Goal: Task Accomplishment & Management: Complete application form

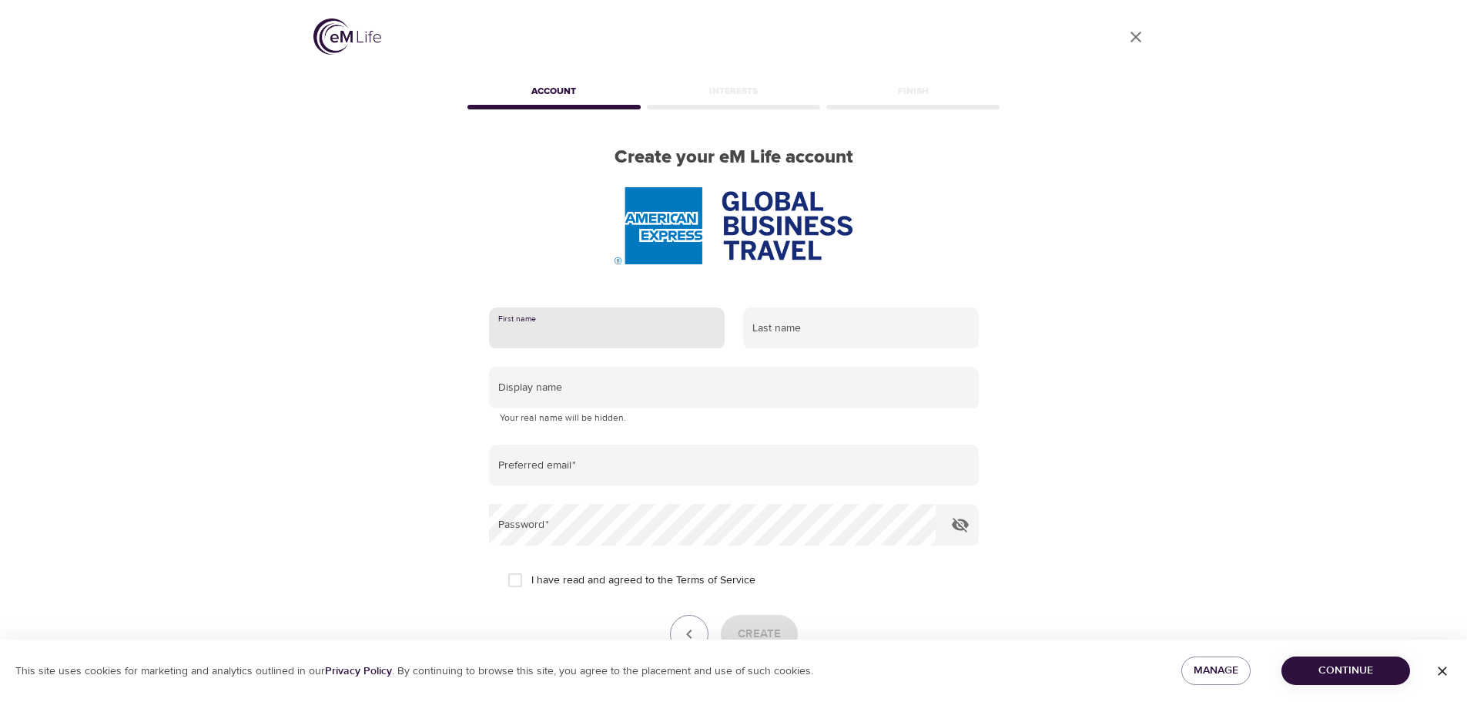
click at [578, 318] on input "text" at bounding box center [607, 328] width 236 height 42
type input "joy"
type input "munster"
type input "[EMAIL_ADDRESS][DOMAIN_NAME]"
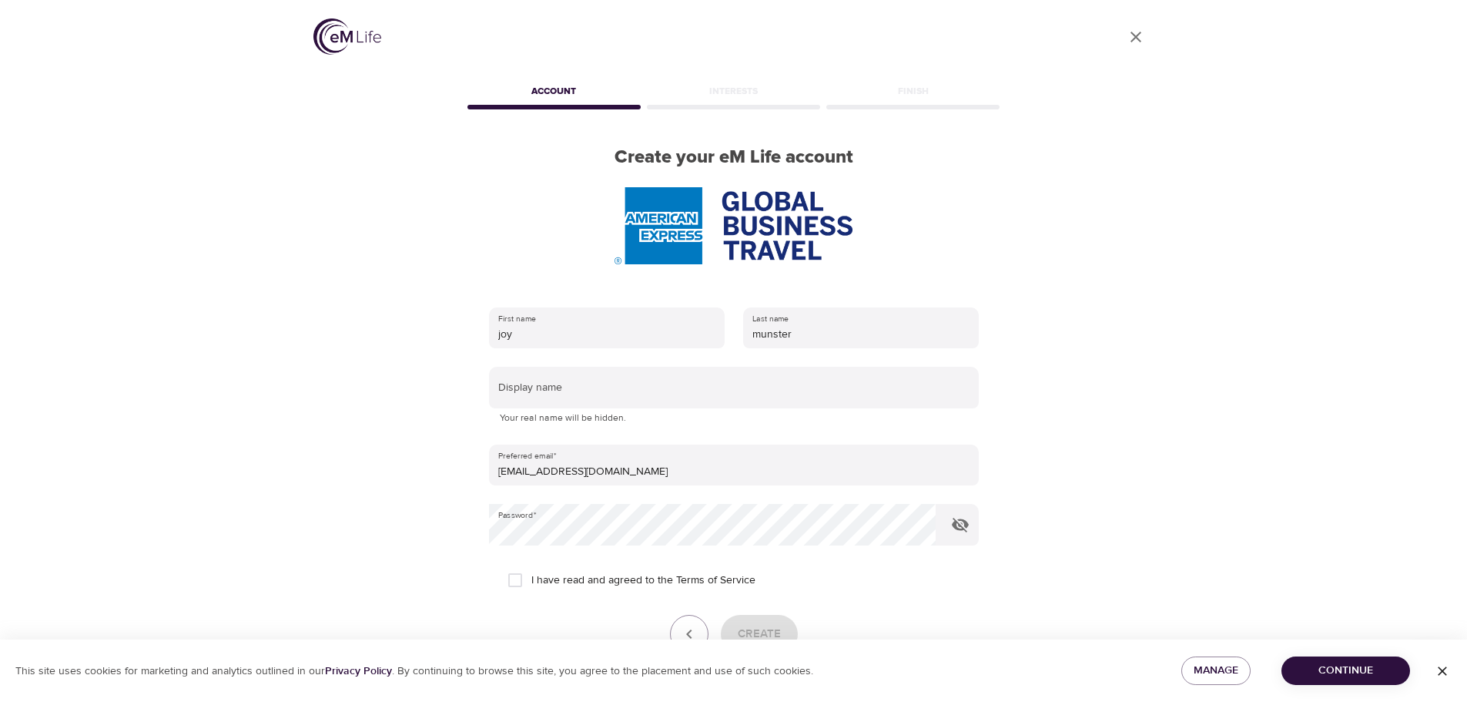
click at [649, 583] on span "I have read and agreed to the Terms of Service" at bounding box center [643, 580] width 224 height 16
click at [531, 583] on input "I have read and agreed to the Terms of Service" at bounding box center [515, 580] width 32 height 32
checkbox input "true"
click at [962, 526] on icon "button" at bounding box center [960, 524] width 18 height 18
click at [780, 617] on button "Create" at bounding box center [759, 634] width 77 height 39
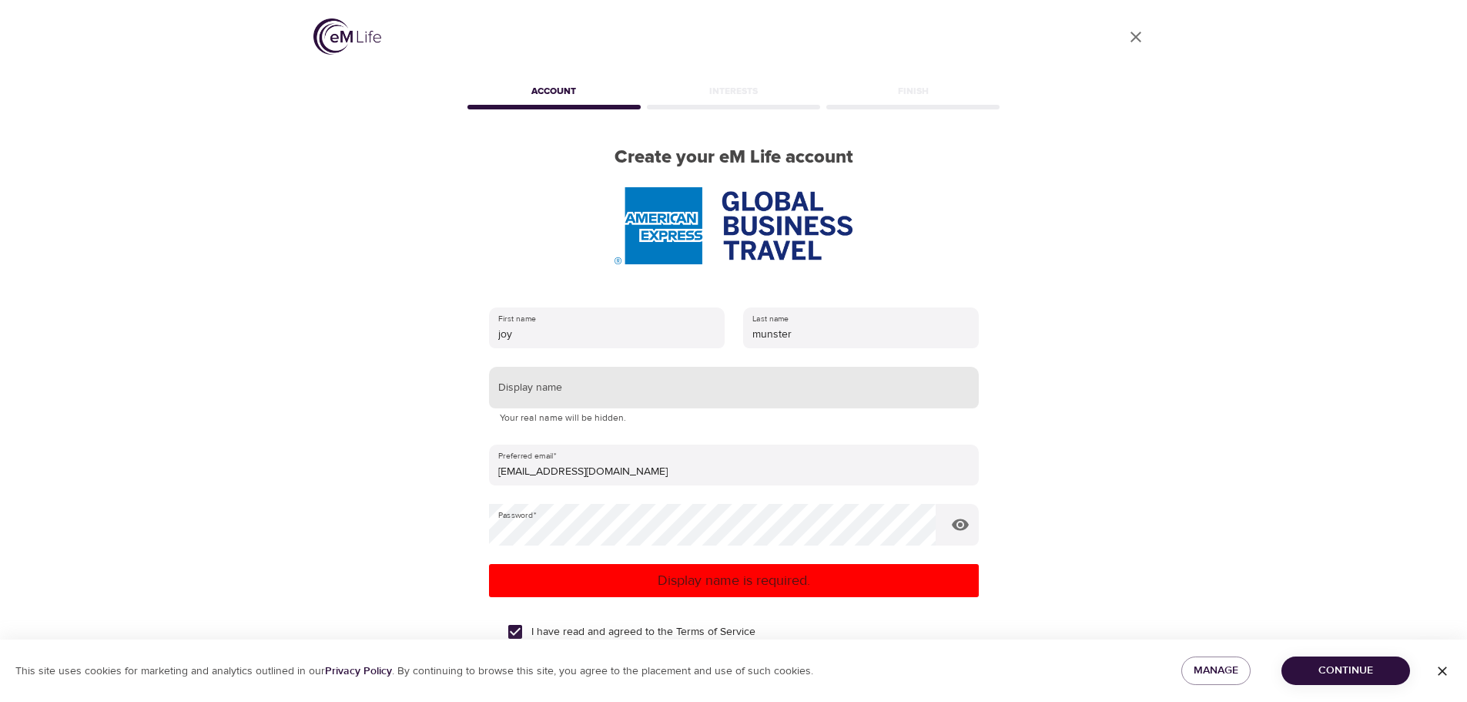
click at [638, 386] on input "text" at bounding box center [734, 388] width 490 height 42
click at [1376, 672] on span "Continue" at bounding box center [1346, 670] width 104 height 19
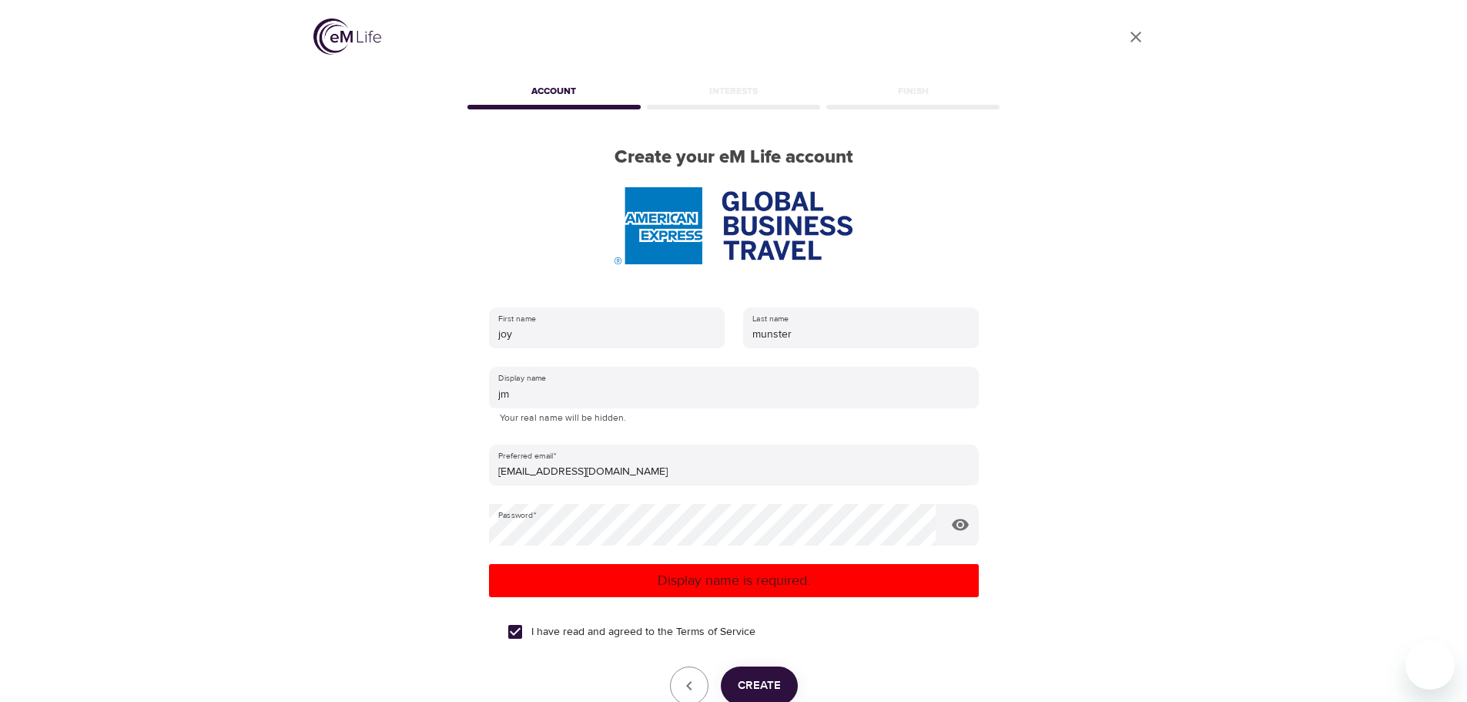
click at [764, 660] on form "First name [PERSON_NAME] Last name munster Display name jm Your real name will …" at bounding box center [734, 522] width 490 height 449
click at [766, 682] on span "Create" at bounding box center [759, 685] width 43 height 20
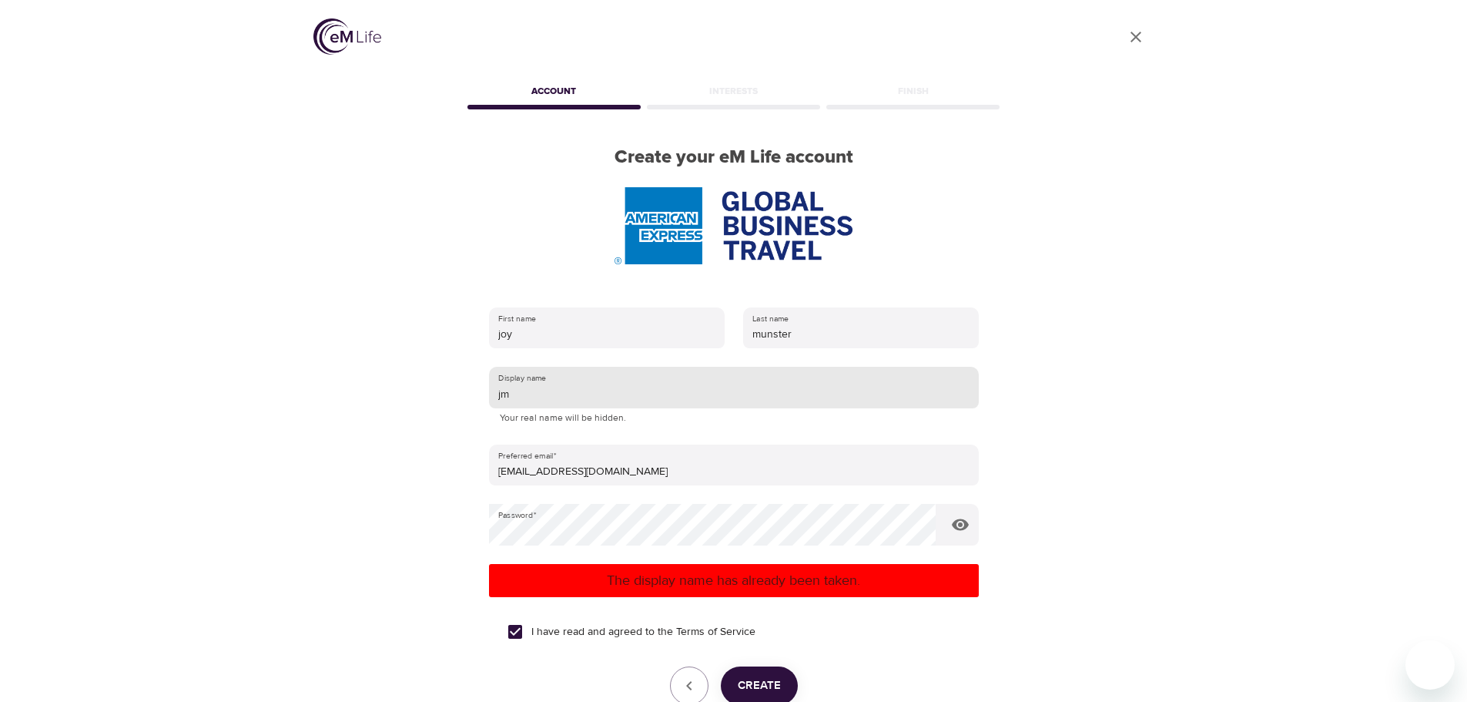
click at [612, 390] on input "jm" at bounding box center [734, 388] width 490 height 42
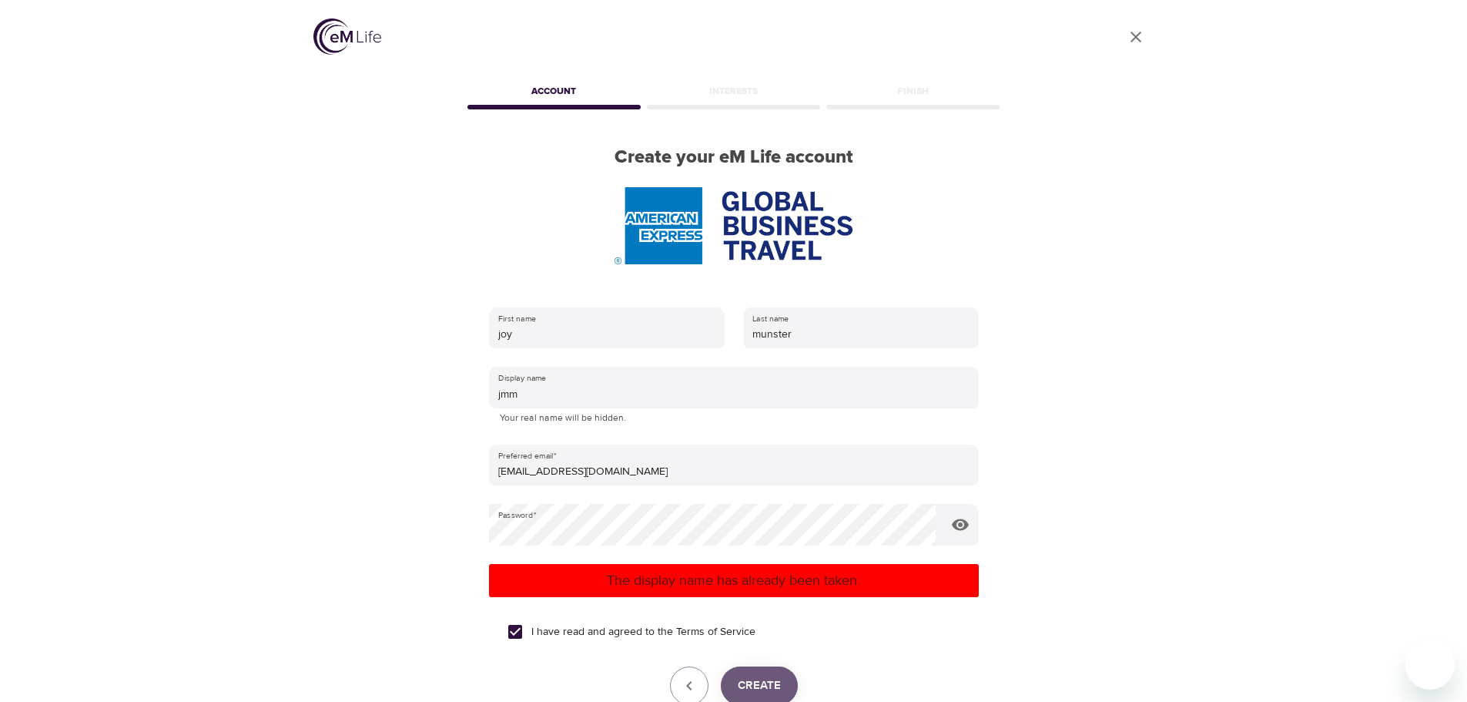
click at [777, 690] on span "Create" at bounding box center [759, 685] width 43 height 20
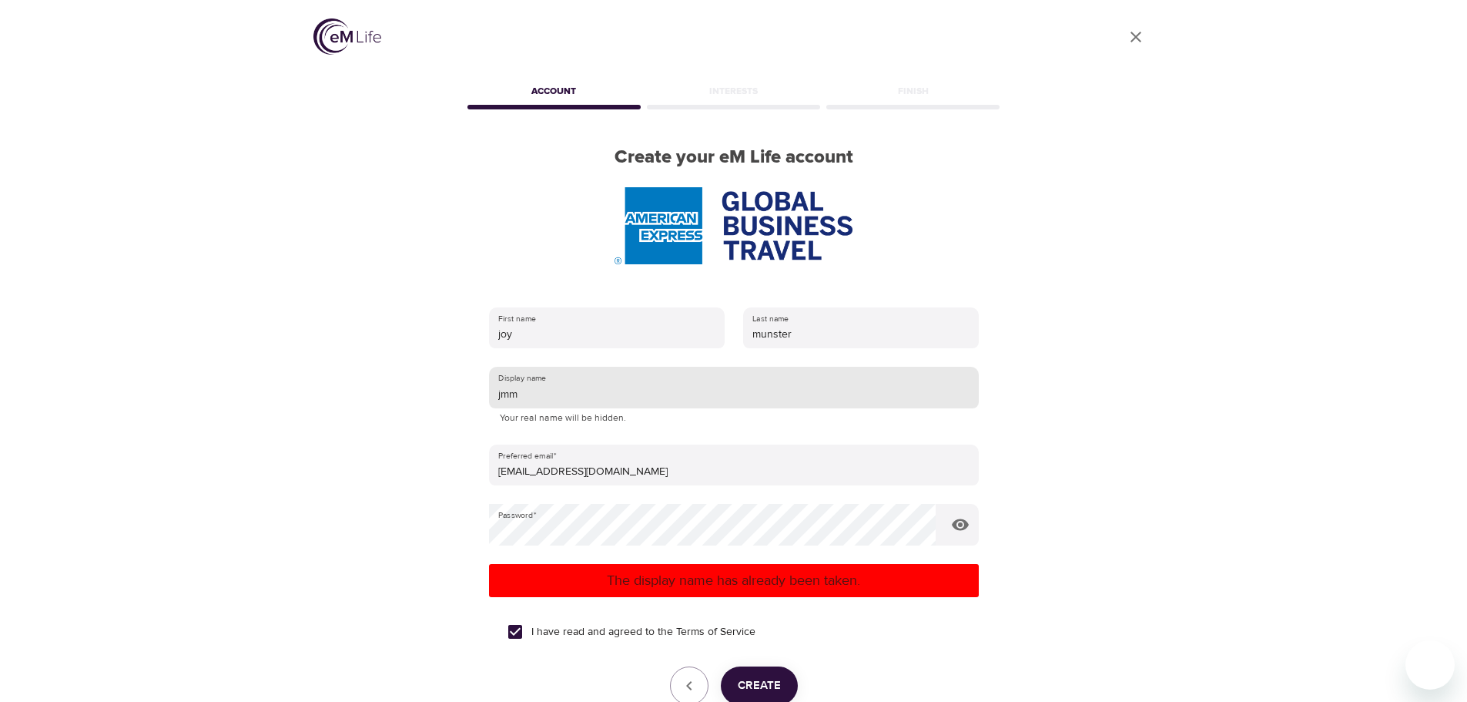
click at [625, 400] on input "jmm" at bounding box center [734, 388] width 490 height 42
type input "jmm76"
click at [756, 680] on span "Create" at bounding box center [759, 685] width 43 height 20
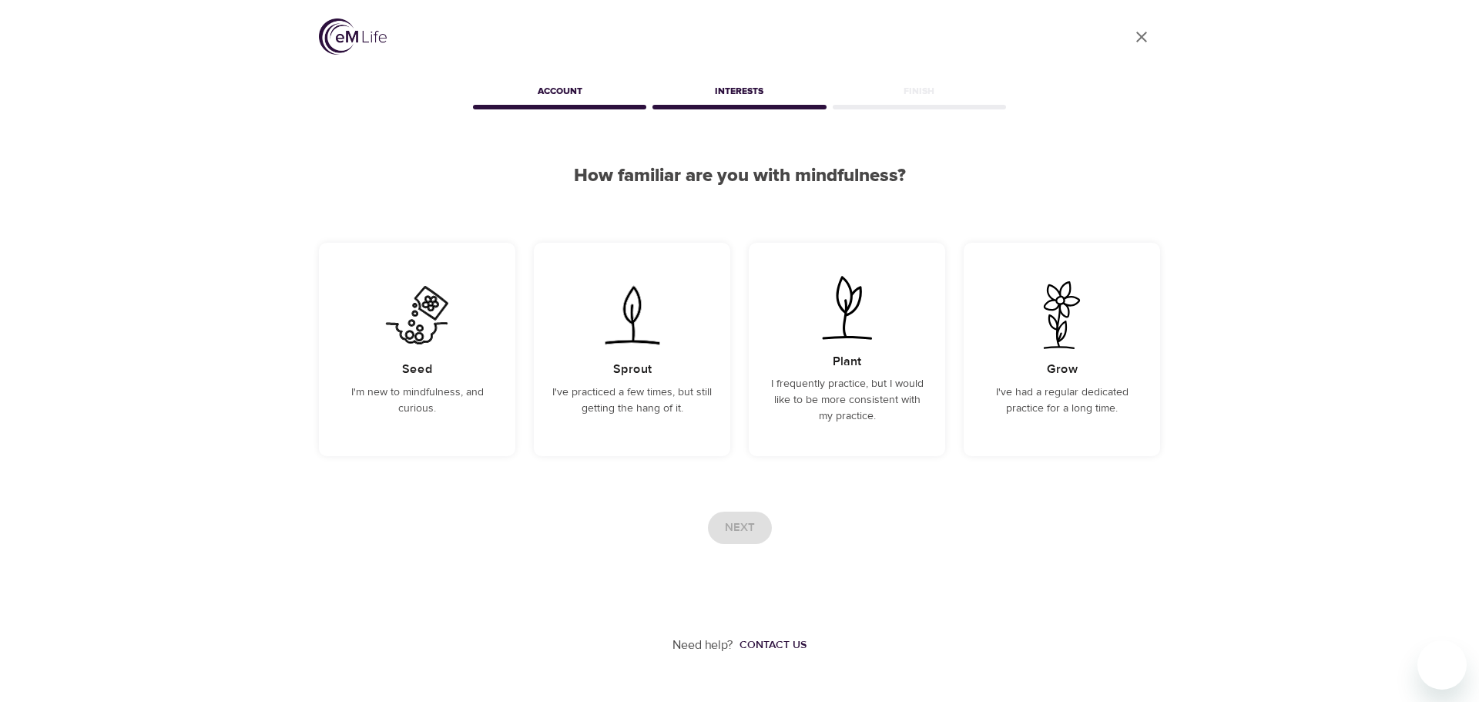
click at [719, 537] on div "Next" at bounding box center [739, 527] width 841 height 32
click at [397, 347] on img at bounding box center [417, 315] width 78 height 68
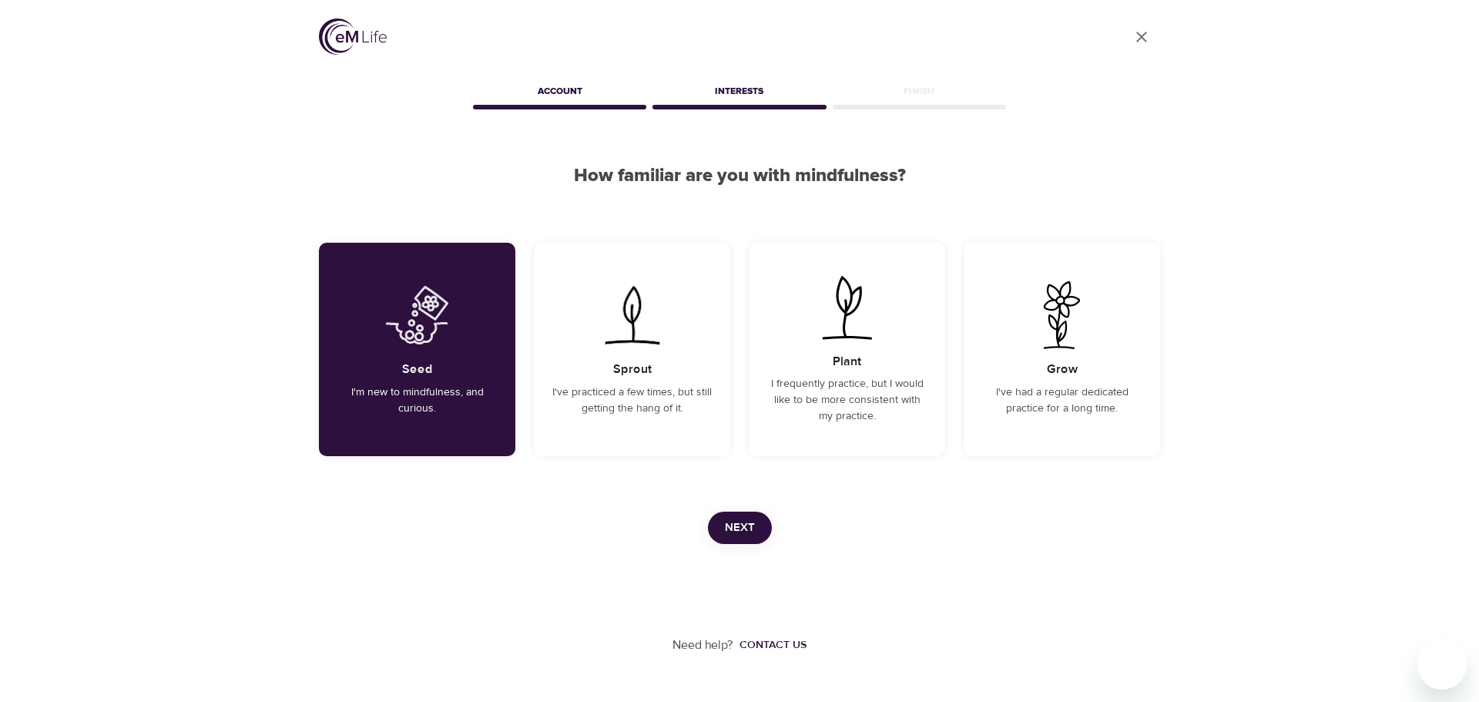
click at [742, 524] on span "Next" at bounding box center [740, 528] width 30 height 20
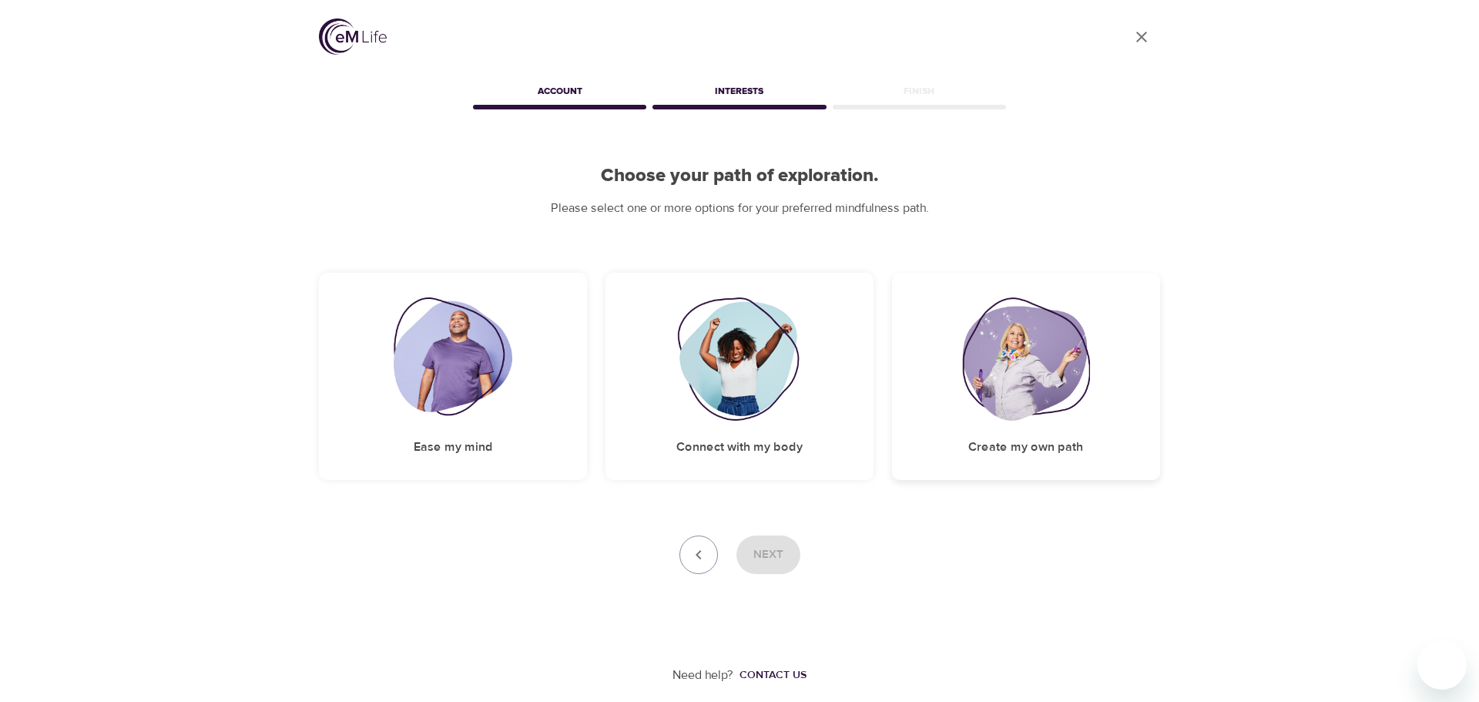
click at [1018, 399] on img at bounding box center [1026, 358] width 128 height 123
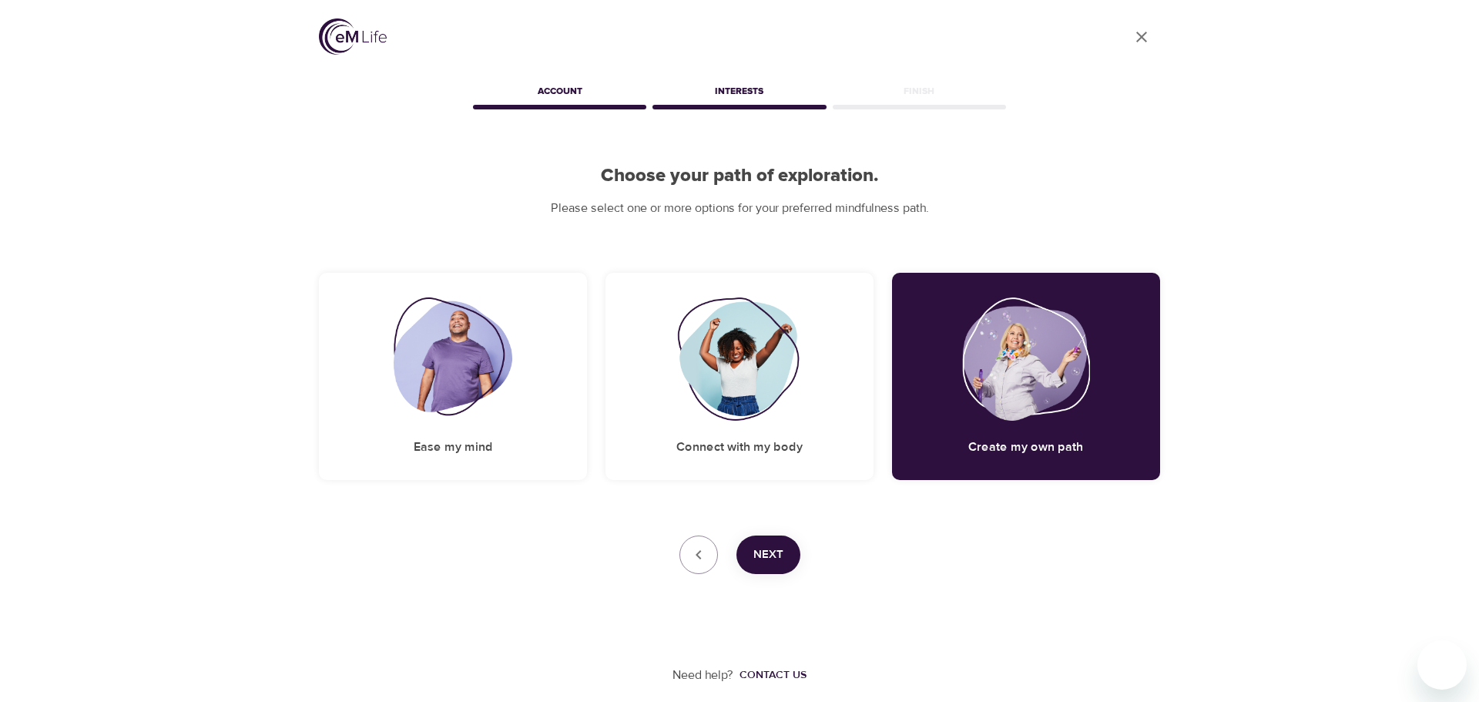
click at [775, 558] on span "Next" at bounding box center [768, 555] width 30 height 20
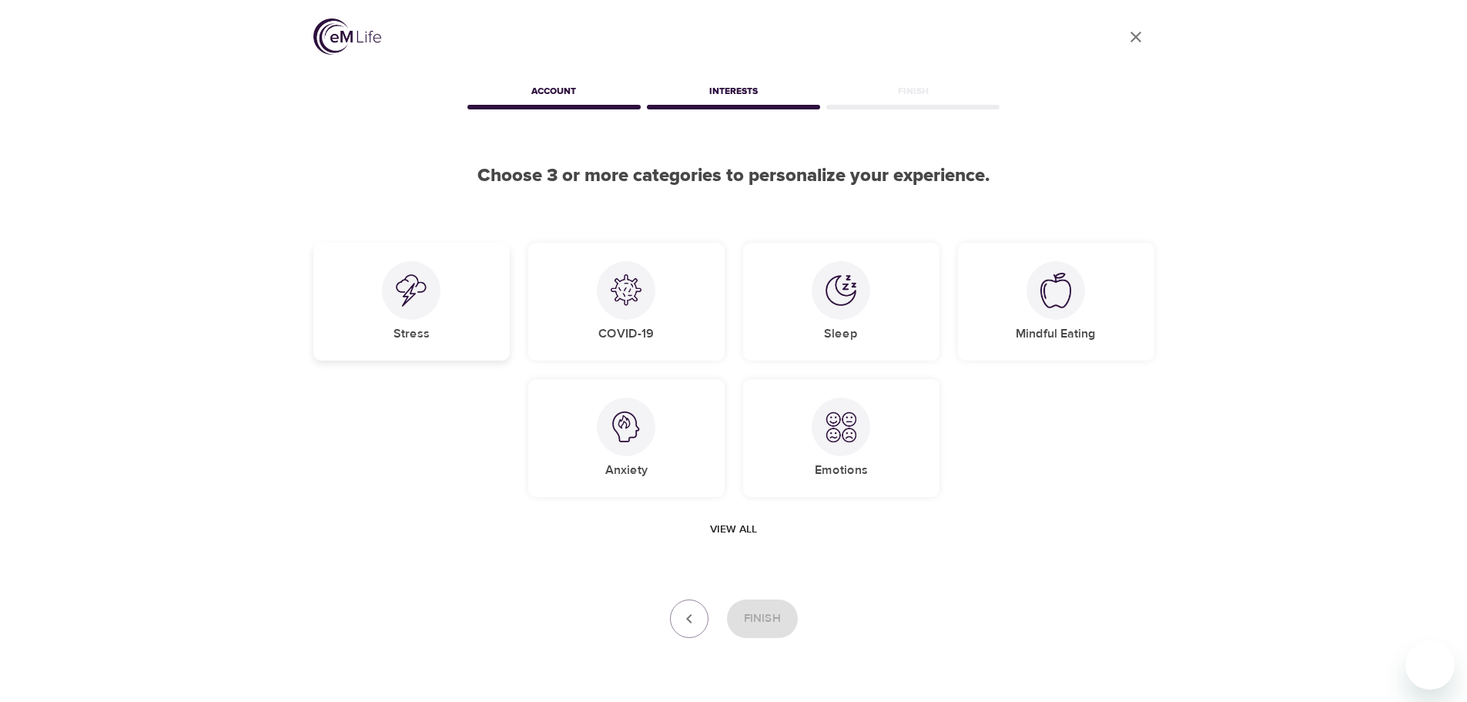
click at [416, 293] on img at bounding box center [411, 290] width 31 height 32
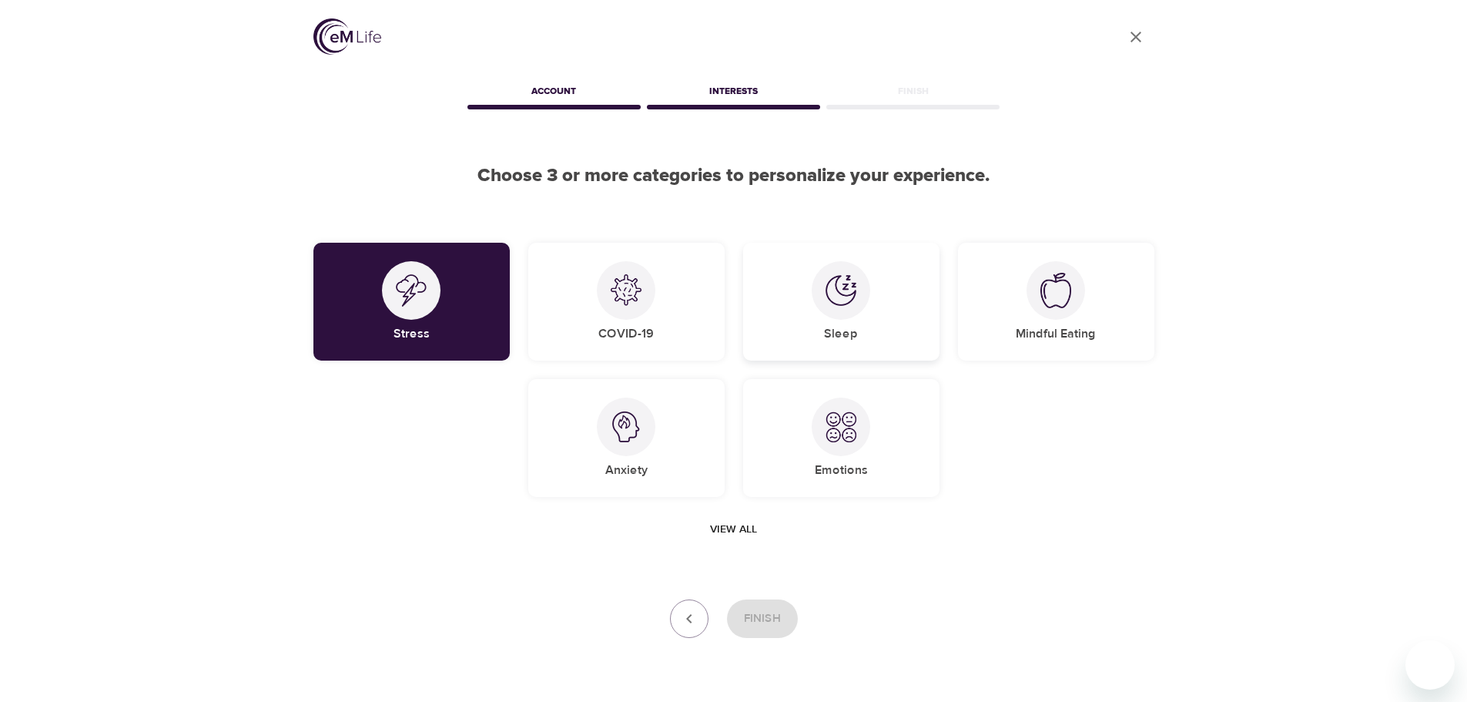
click at [833, 286] on img at bounding box center [841, 290] width 31 height 31
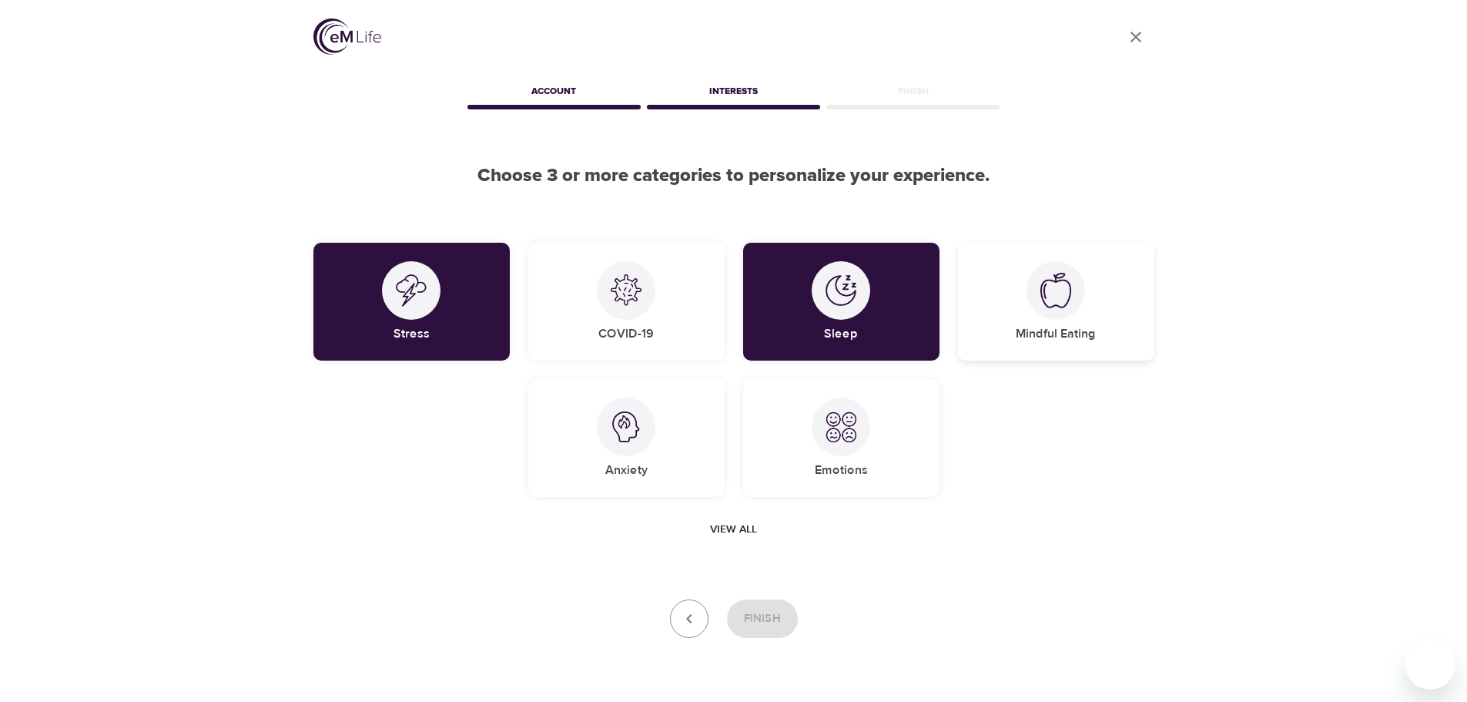
click at [1069, 287] on img at bounding box center [1056, 290] width 31 height 35
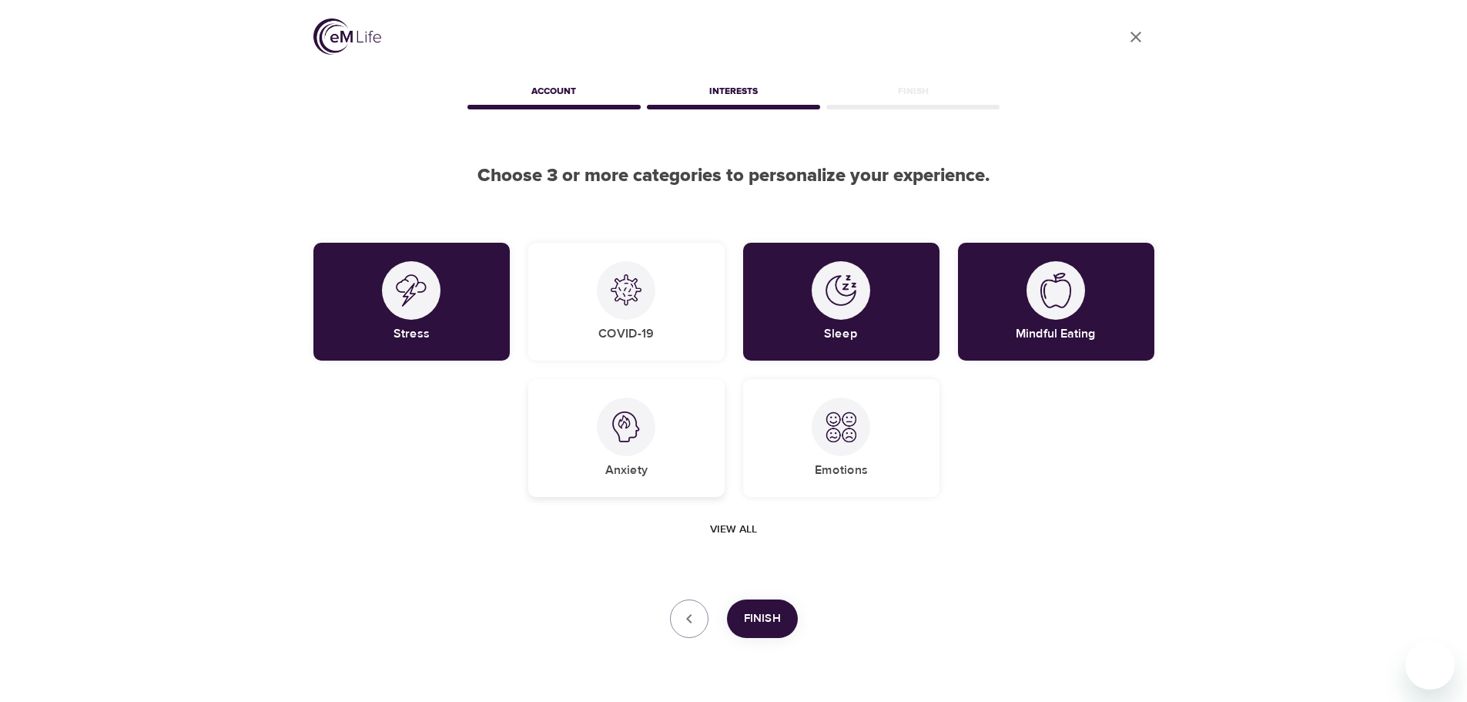
click at [676, 417] on div "Anxiety" at bounding box center [626, 438] width 196 height 118
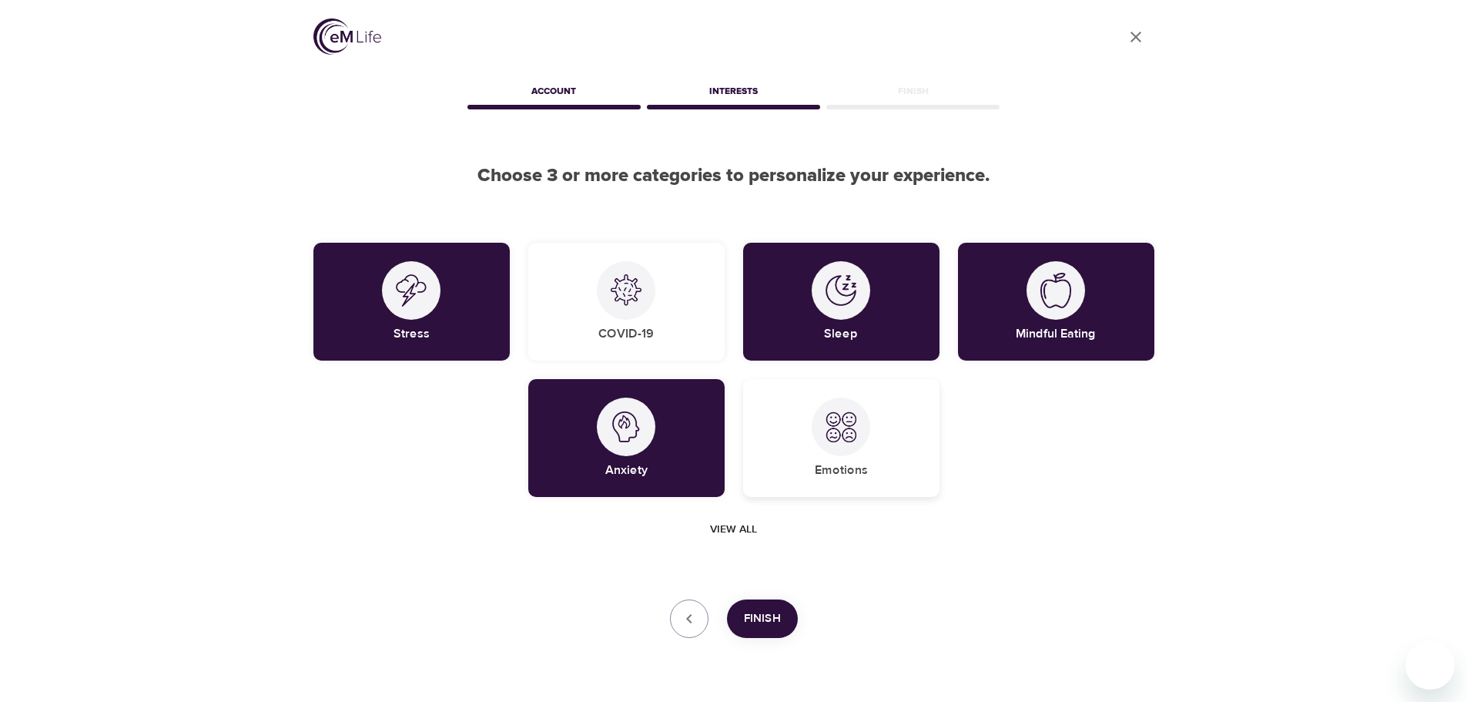
click at [836, 400] on div at bounding box center [841, 426] width 59 height 59
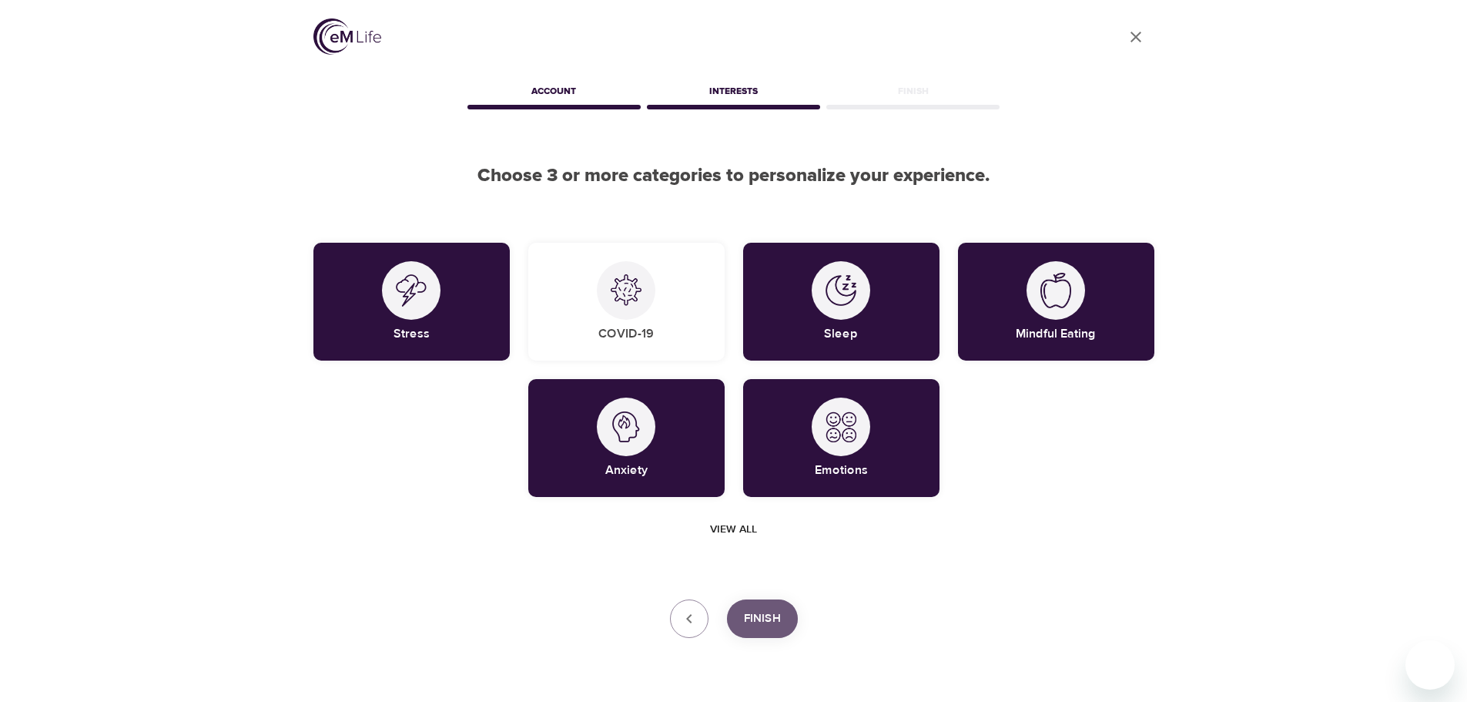
click at [756, 622] on span "Finish" at bounding box center [762, 618] width 37 height 20
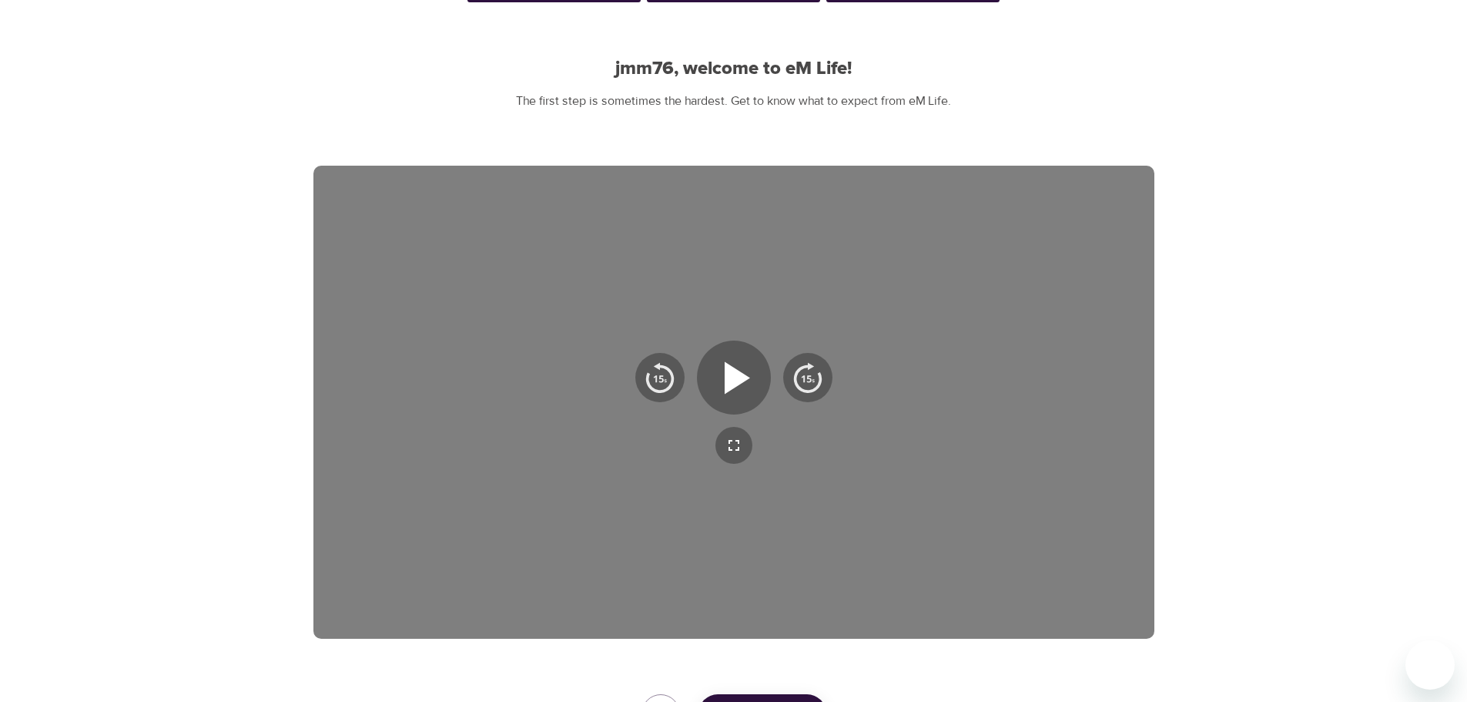
scroll to position [248, 0]
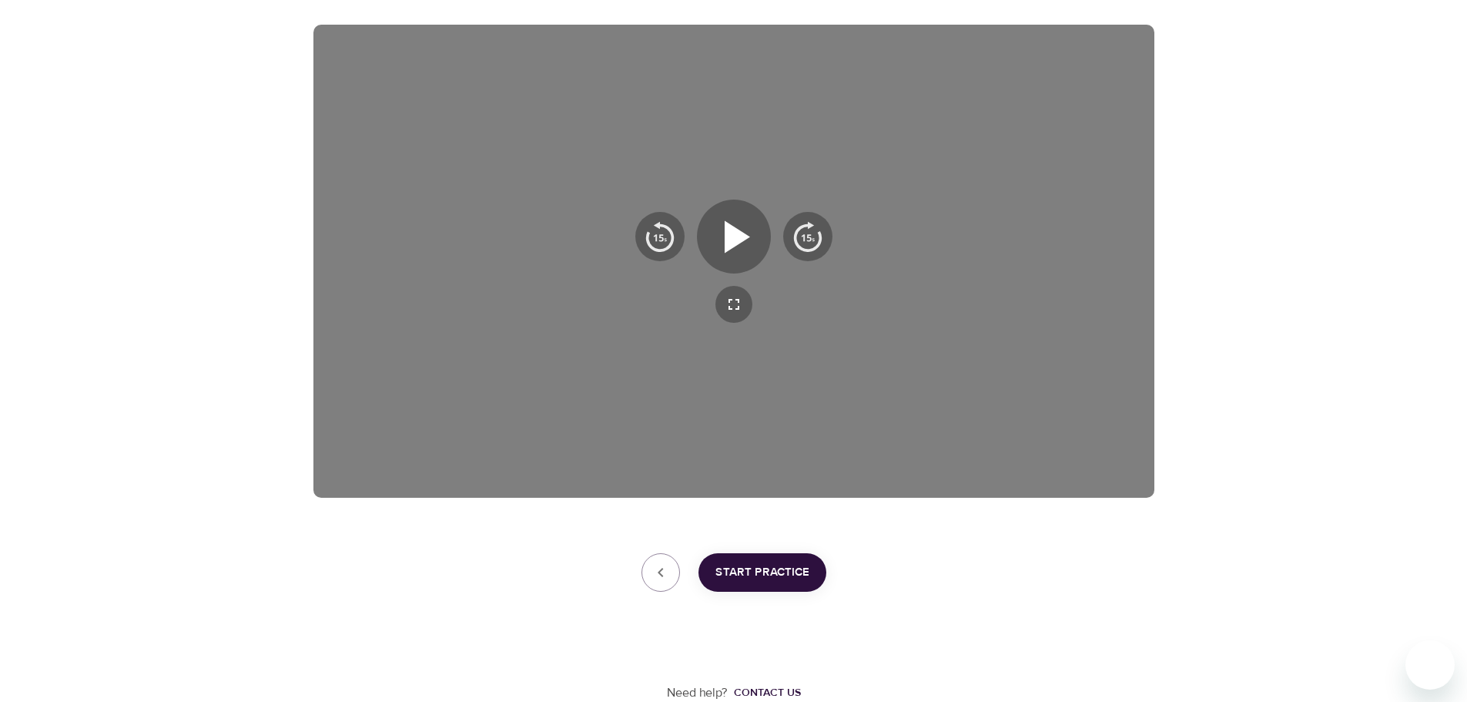
click at [728, 567] on span "Start Practice" at bounding box center [763, 572] width 94 height 20
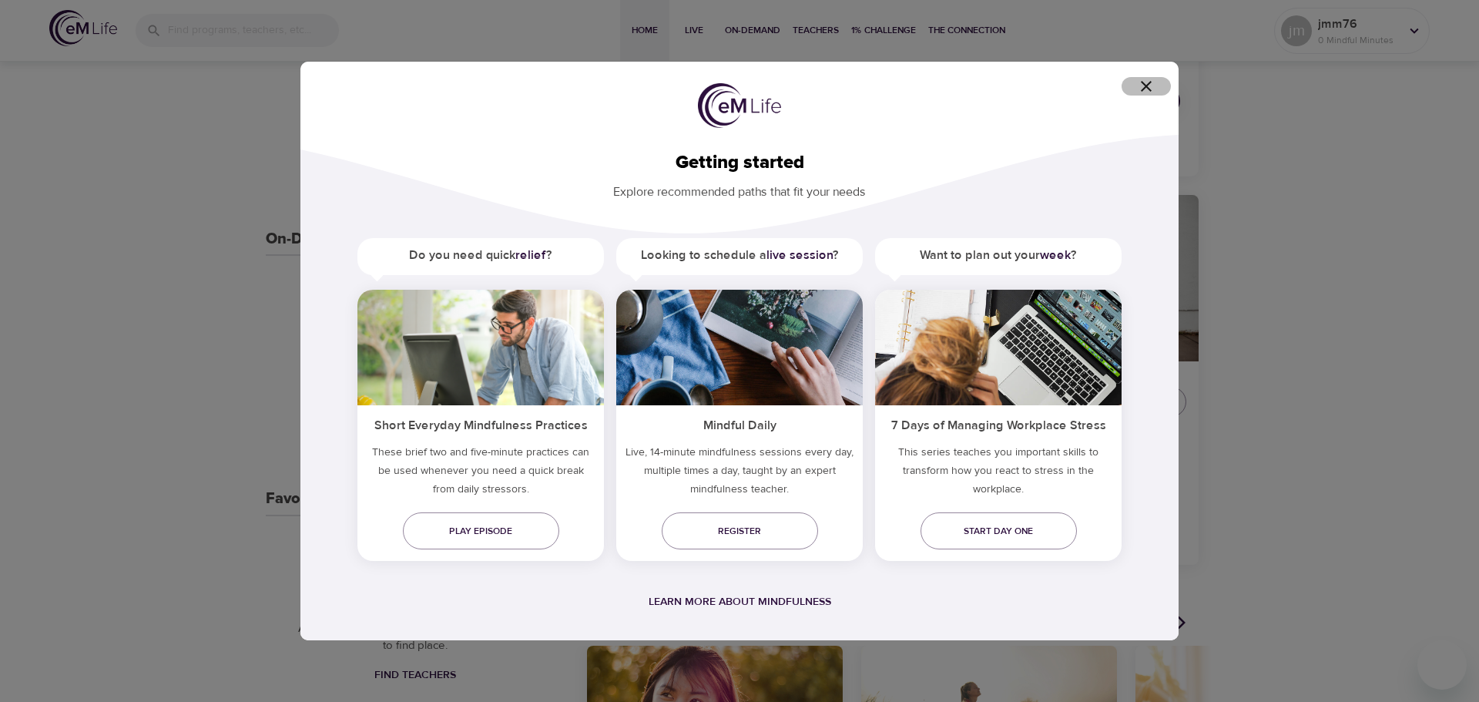
click at [1148, 86] on icon "button" at bounding box center [1146, 86] width 18 height 18
